Goal: Share content

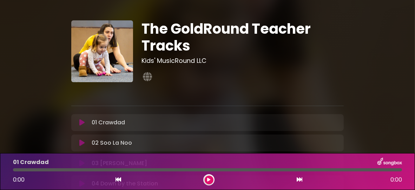
scroll to position [35, 0]
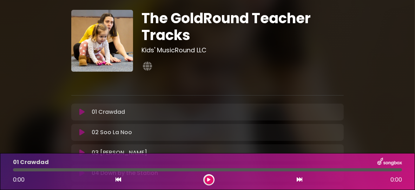
click at [83, 109] on icon at bounding box center [81, 111] width 5 height 7
click at [209, 180] on icon at bounding box center [208, 180] width 3 height 4
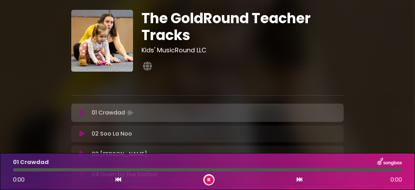
click at [245, 181] on div "0:00 0:00" at bounding box center [207, 179] width 397 height 11
click at [158, 185] on div "0:00 0:00" at bounding box center [207, 179] width 397 height 11
click at [327, 113] on div "01 Crawdad Loading Track..." at bounding box center [214, 113] width 250 height 10
click at [266, 73] on div at bounding box center [207, 80] width 281 height 14
click at [174, 109] on div "01 Crawdad Loading Track..." at bounding box center [214, 113] width 250 height 10
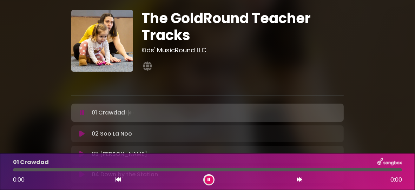
click at [206, 184] on div at bounding box center [208, 179] width 11 height 11
click at [210, 181] on icon at bounding box center [208, 180] width 3 height 4
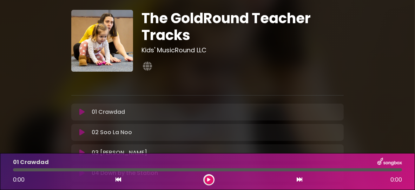
scroll to position [70, 0]
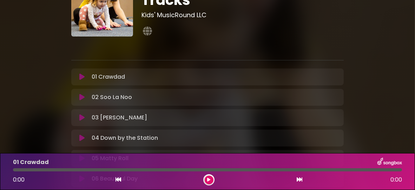
click at [83, 98] on icon at bounding box center [81, 97] width 5 height 7
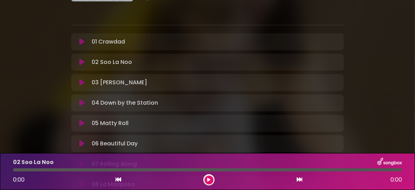
click at [203, 178] on div at bounding box center [208, 179] width 11 height 11
click at [209, 178] on icon at bounding box center [208, 180] width 3 height 4
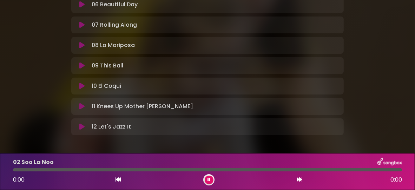
scroll to position [272, 0]
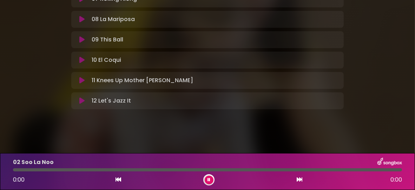
click at [118, 180] on icon at bounding box center [118, 179] width 6 height 6
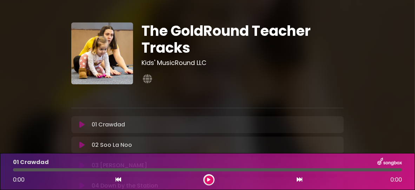
scroll to position [0, 0]
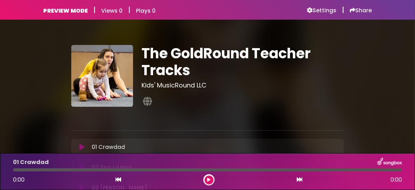
click at [209, 180] on icon at bounding box center [208, 180] width 3 height 4
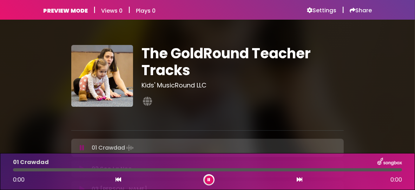
click at [44, 168] on div "01 Crawdad 0:00 0:00" at bounding box center [207, 172] width 397 height 28
click at [43, 170] on div at bounding box center [207, 169] width 389 height 3
drag, startPoint x: 18, startPoint y: 170, endPoint x: 306, endPoint y: 172, distance: 288.4
click at [306, 172] on div "01 Crawdad 0:00 0:00" at bounding box center [207, 172] width 397 height 28
click at [360, 10] on h6 "Share" at bounding box center [360, 10] width 22 height 7
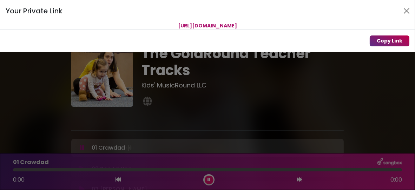
click at [387, 41] on button "Copy Link" at bounding box center [389, 40] width 40 height 11
